Goal: Information Seeking & Learning: Understand process/instructions

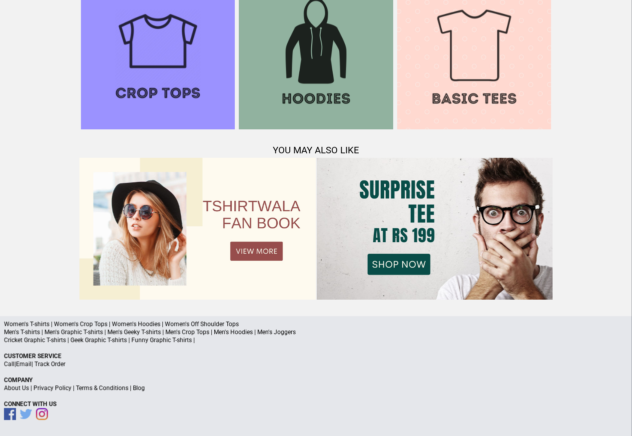
scroll to position [964, 0]
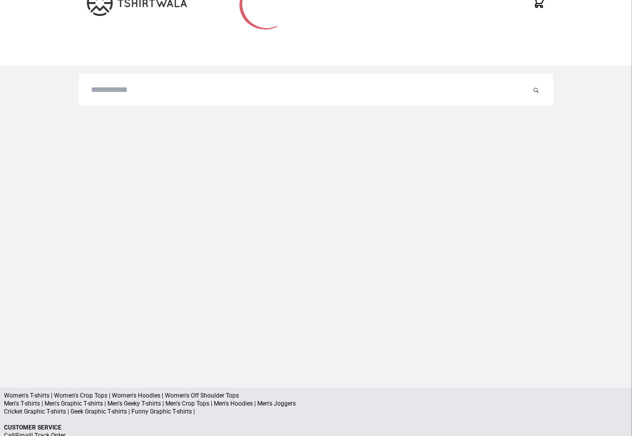
scroll to position [131, 0]
